Goal: Information Seeking & Learning: Check status

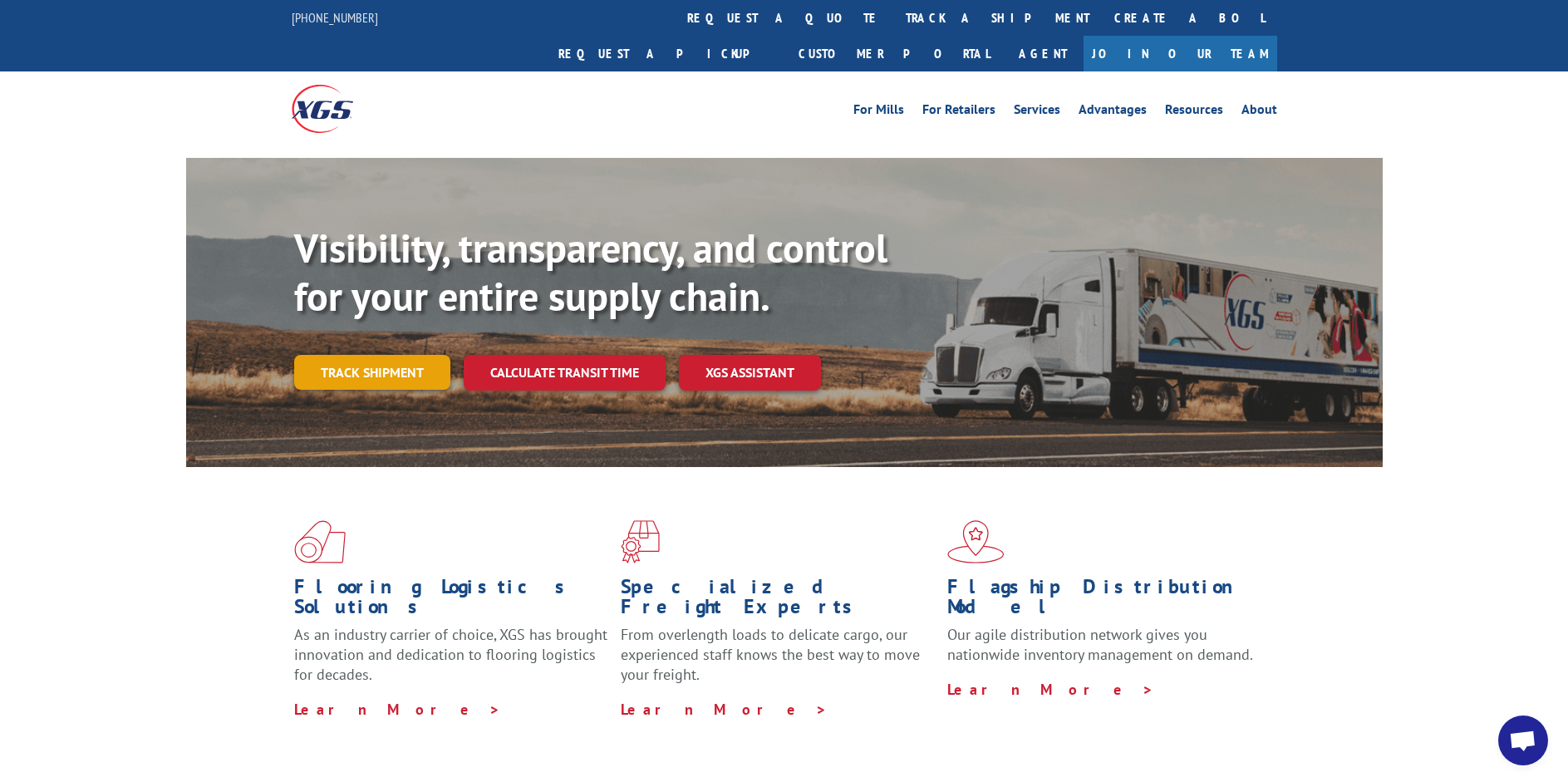
click at [366, 354] on link "Track shipment" at bounding box center [372, 371] width 156 height 35
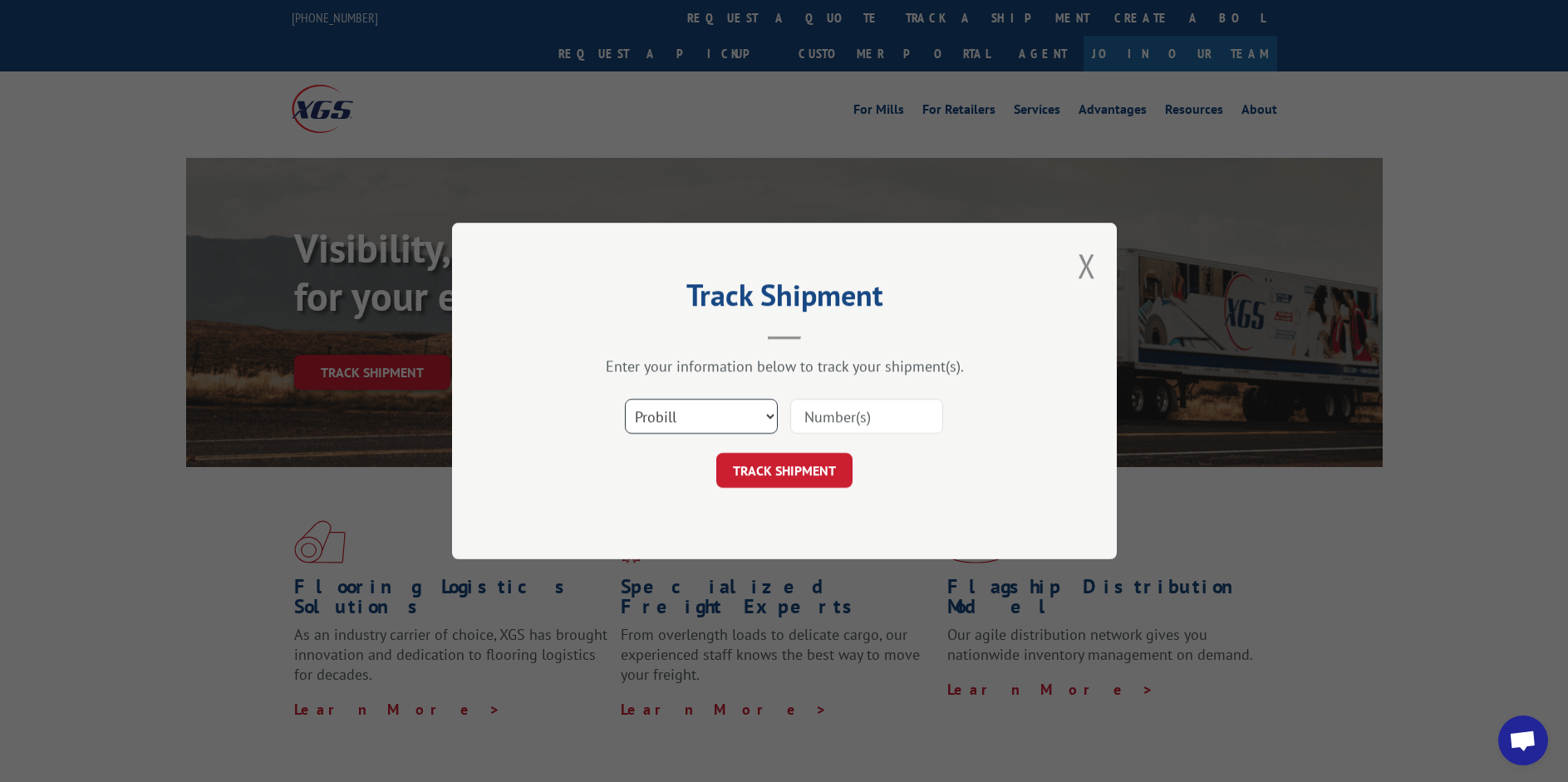
click at [767, 418] on select "Select category... Probill BOL PO" at bounding box center [701, 415] width 153 height 35
select select "bol"
click at [625, 399] on select "Select category... Probill BOL PO" at bounding box center [701, 415] width 153 height 35
click at [886, 403] on input at bounding box center [866, 415] width 153 height 35
paste input "7065802"
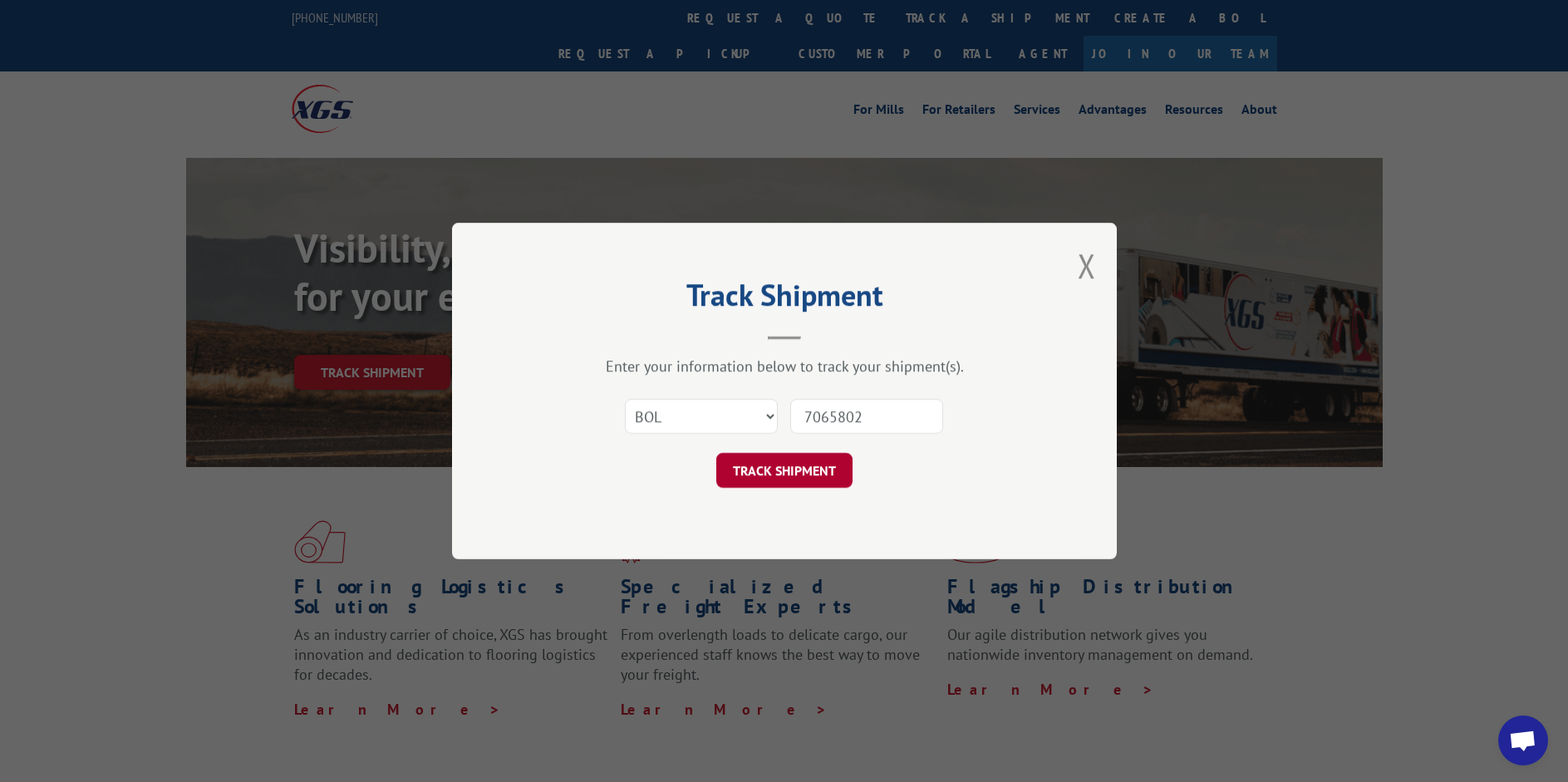
type input "7065802"
click at [768, 468] on button "TRACK SHIPMENT" at bounding box center [784, 470] width 136 height 35
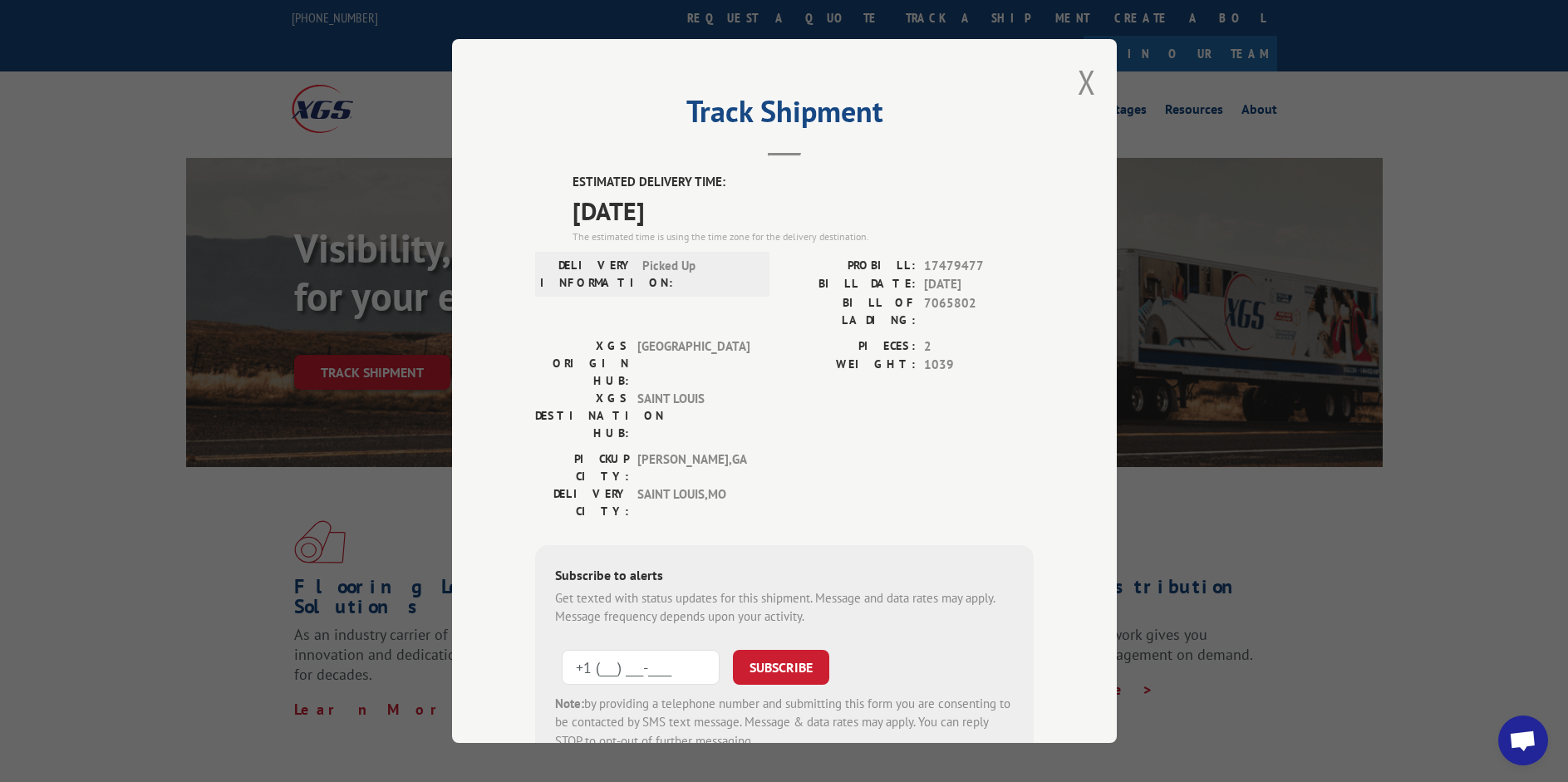
click at [639, 649] on input "+1 (___) ___-____" at bounding box center [640, 666] width 158 height 35
type input "[PHONE_NUMBER]"
click at [751, 649] on button "SUBSCRIBE" at bounding box center [780, 666] width 97 height 35
